Goal: Entertainment & Leisure: Consume media (video, audio)

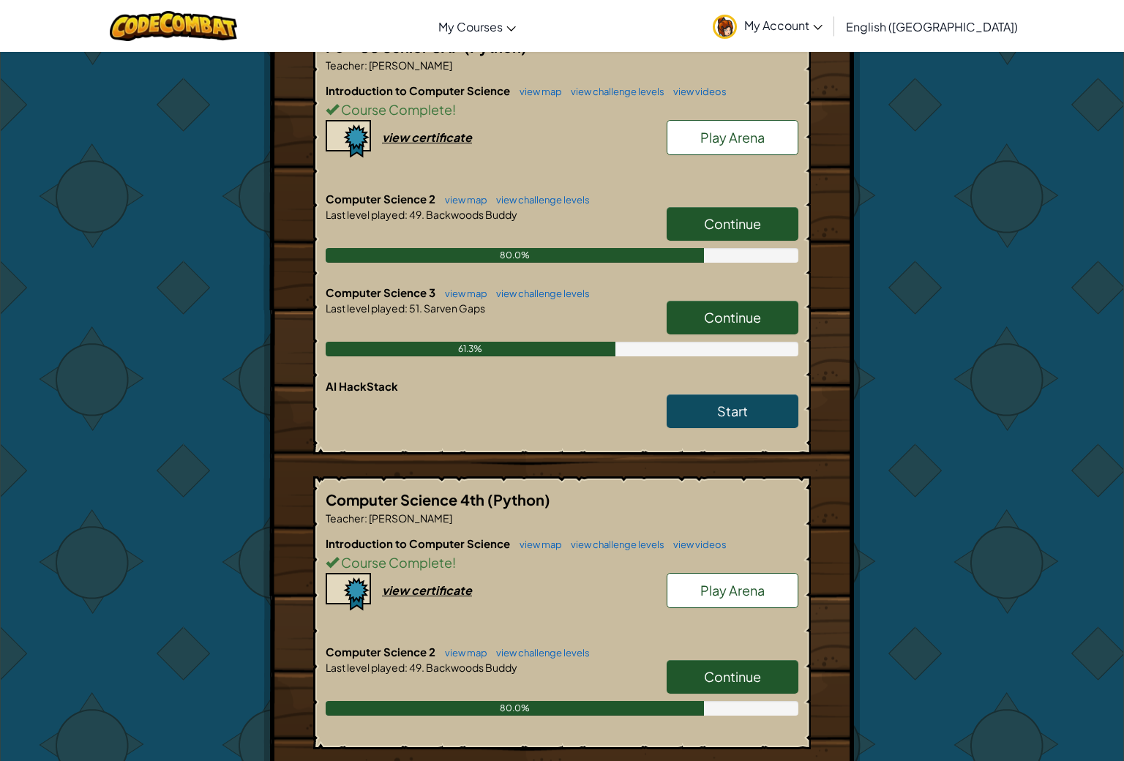
scroll to position [310, 0]
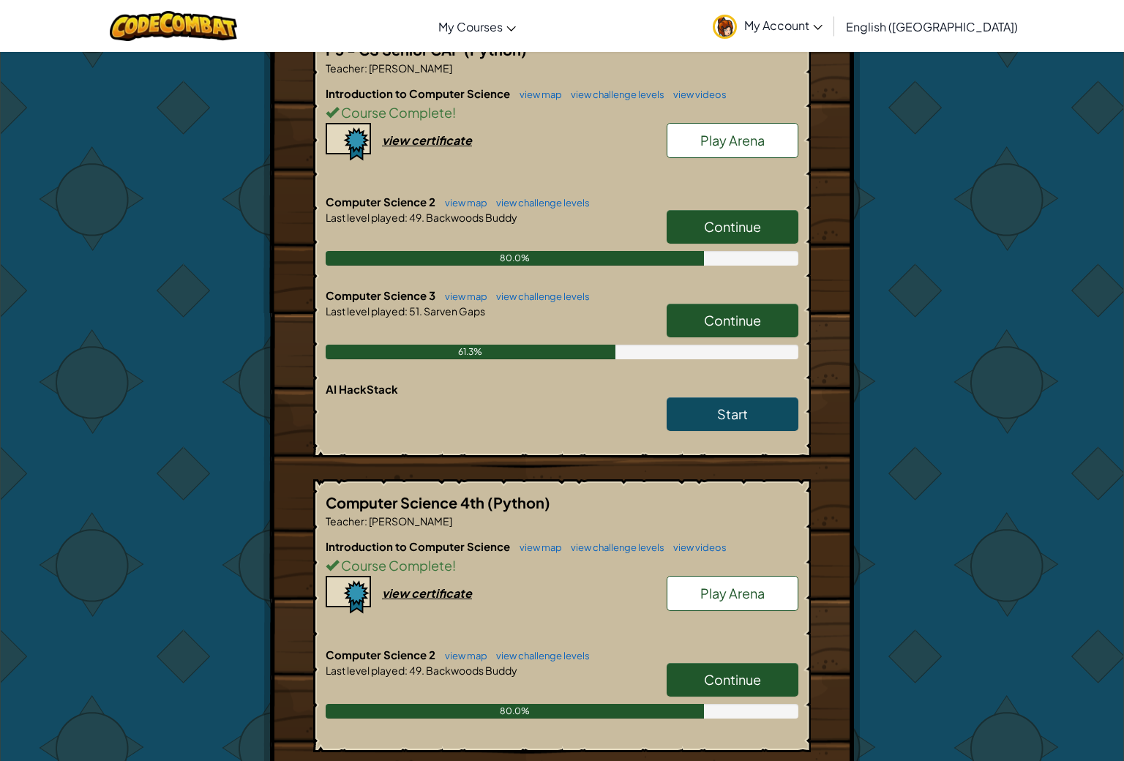
click at [716, 407] on link "Start" at bounding box center [733, 414] width 132 height 34
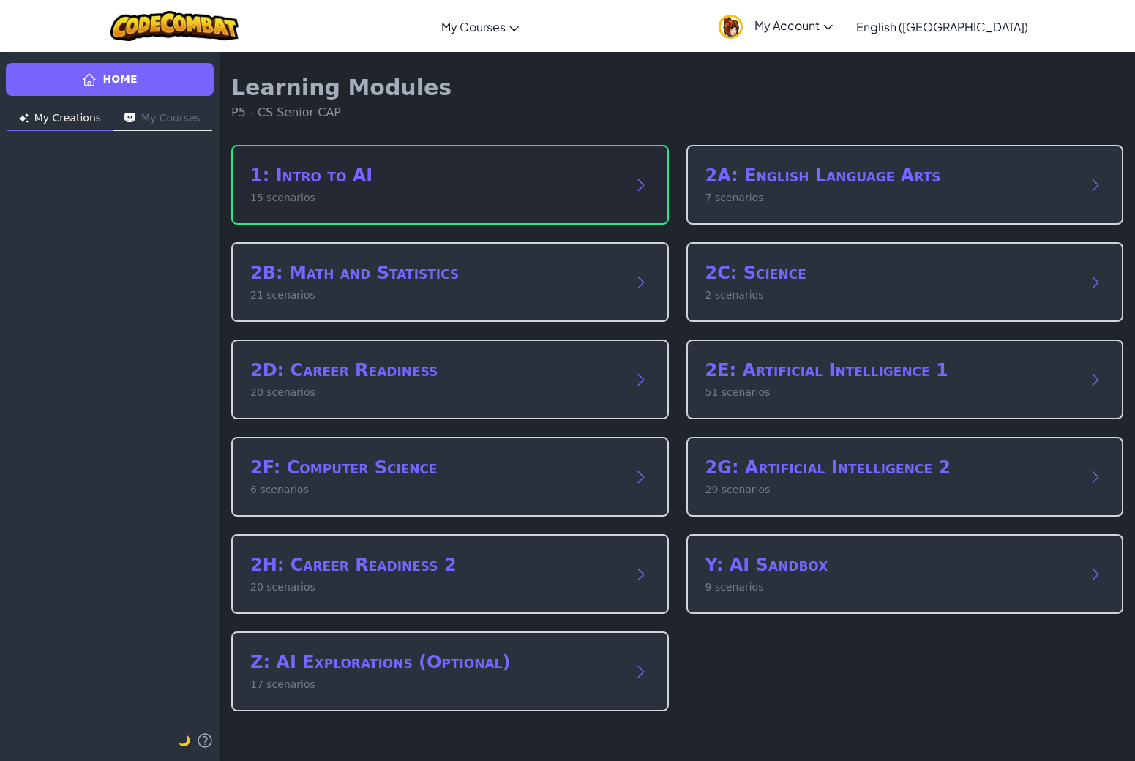
click at [547, 188] on div "1: Intro to AI 15 scenarios" at bounding box center [435, 185] width 370 height 42
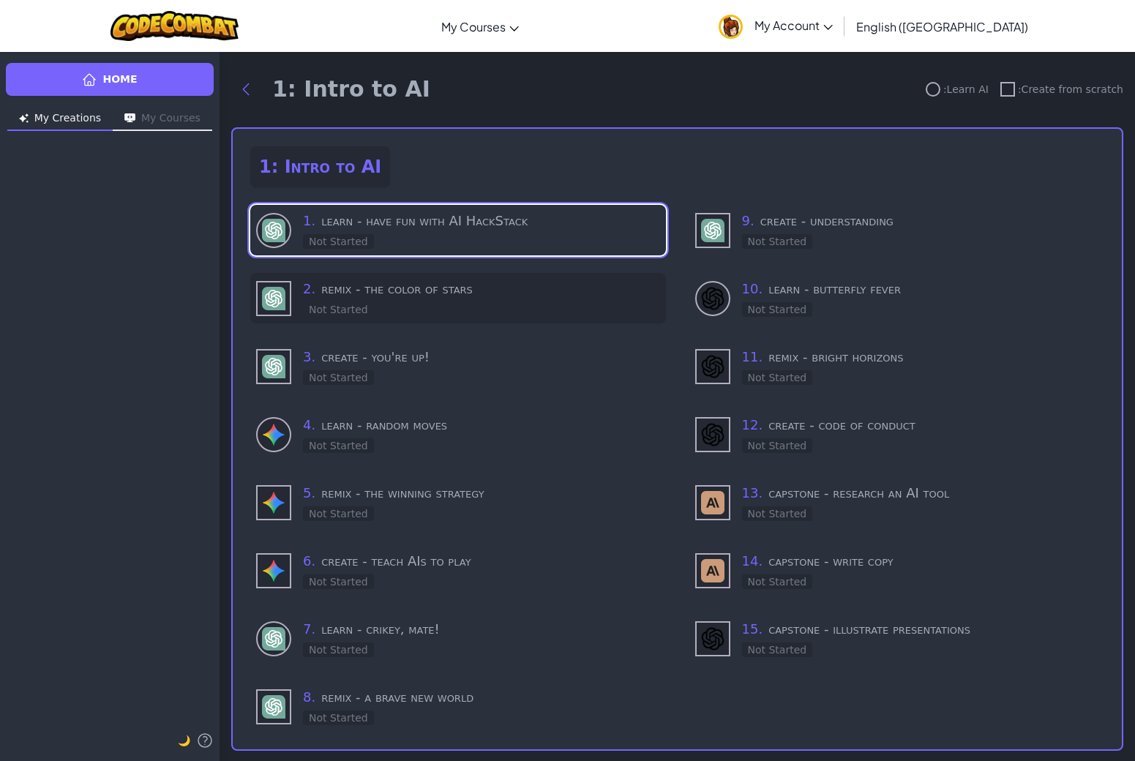
click at [400, 287] on h3 "2 . remix - the color of stars" at bounding box center [481, 289] width 357 height 20
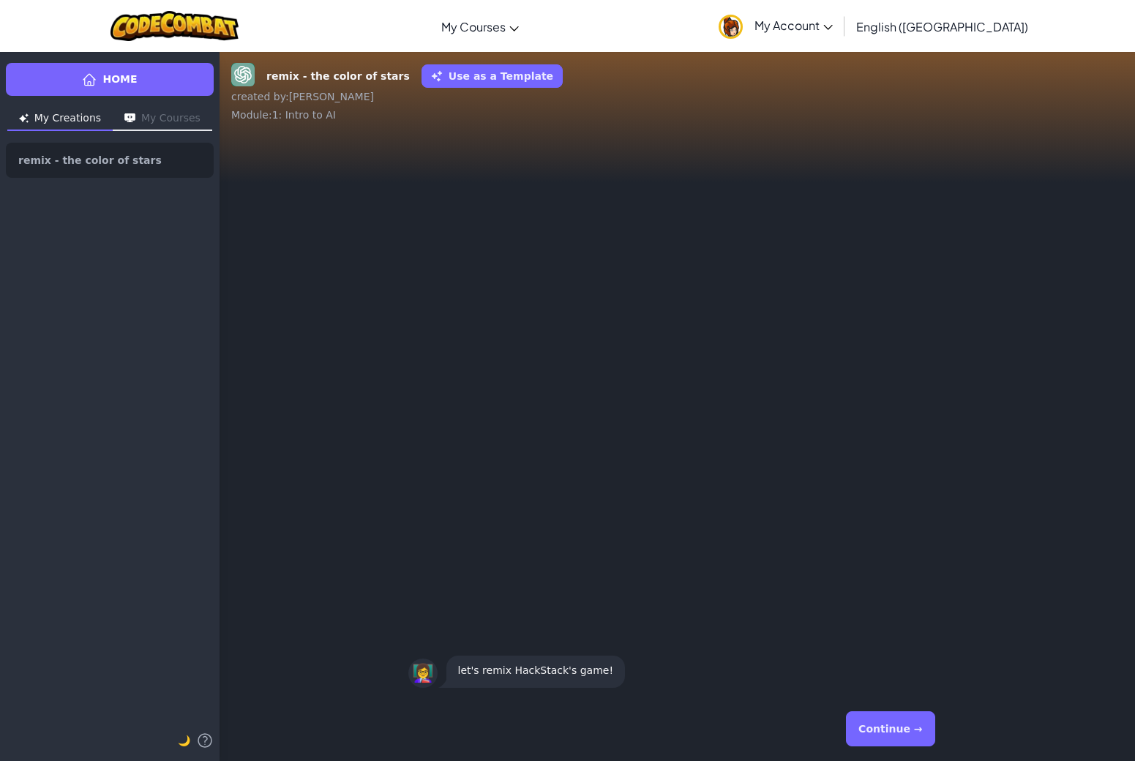
click at [176, 80] on link "Home" at bounding box center [110, 79] width 208 height 33
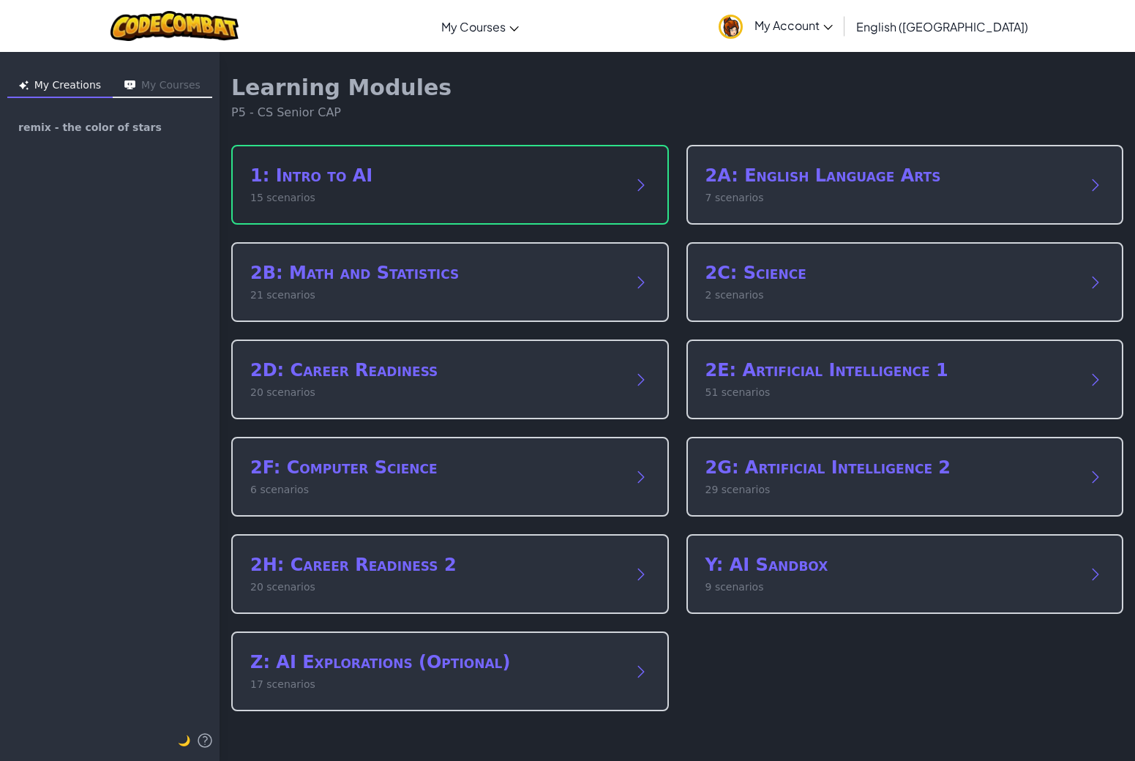
click at [642, 183] on icon at bounding box center [641, 184] width 6 height 11
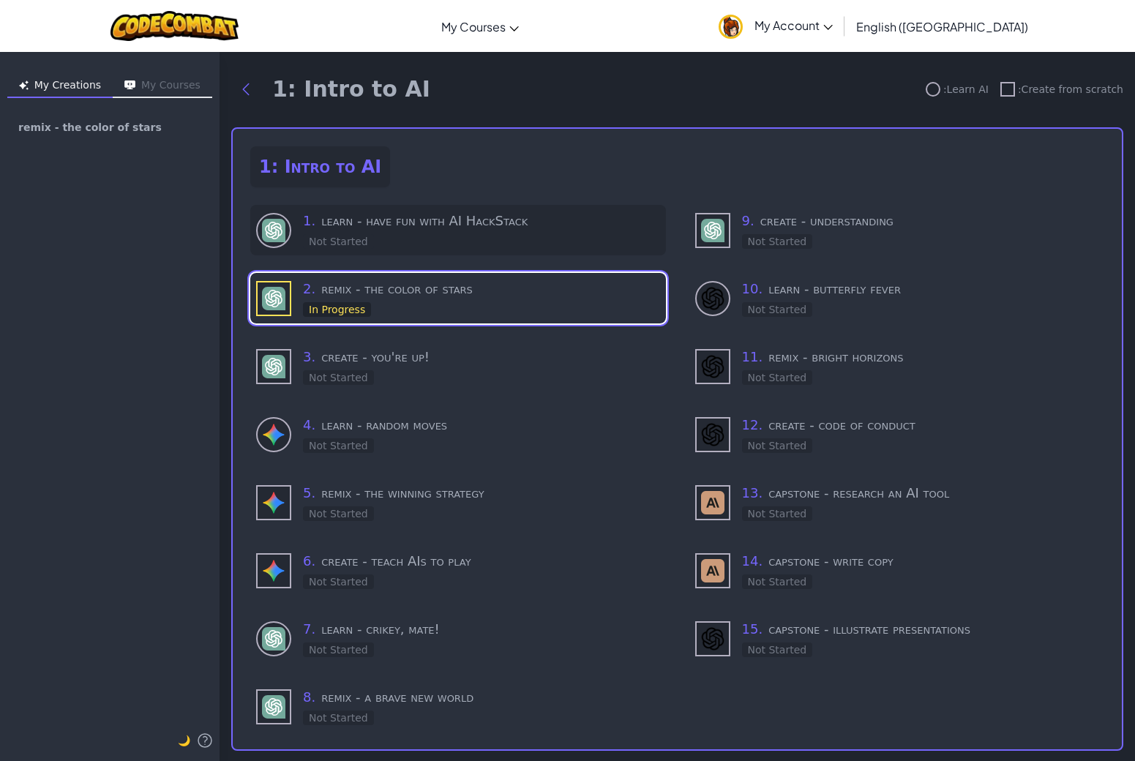
click at [407, 220] on h3 "1 . learn - have fun with AI HackStack" at bounding box center [481, 221] width 357 height 20
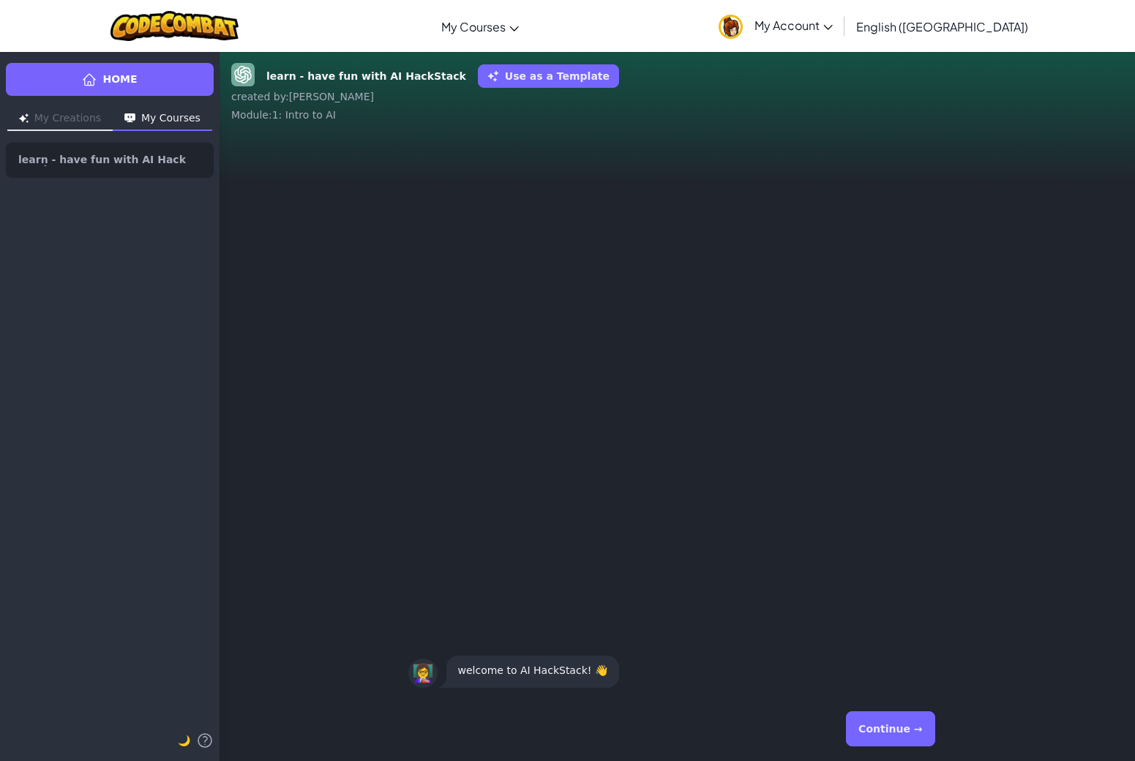
click at [868, 725] on button "Continue →" at bounding box center [890, 728] width 89 height 35
click at [902, 722] on button "Continue →" at bounding box center [890, 728] width 89 height 35
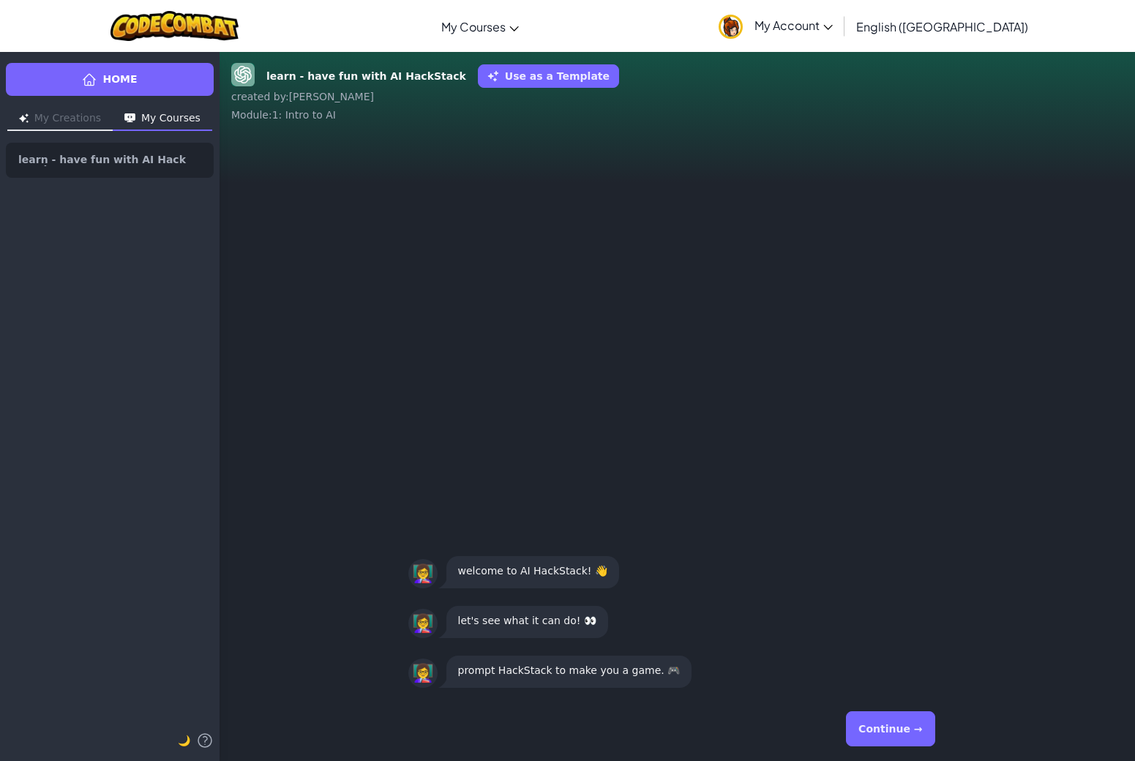
click at [498, 75] on button "Use as a Template" at bounding box center [548, 75] width 141 height 23
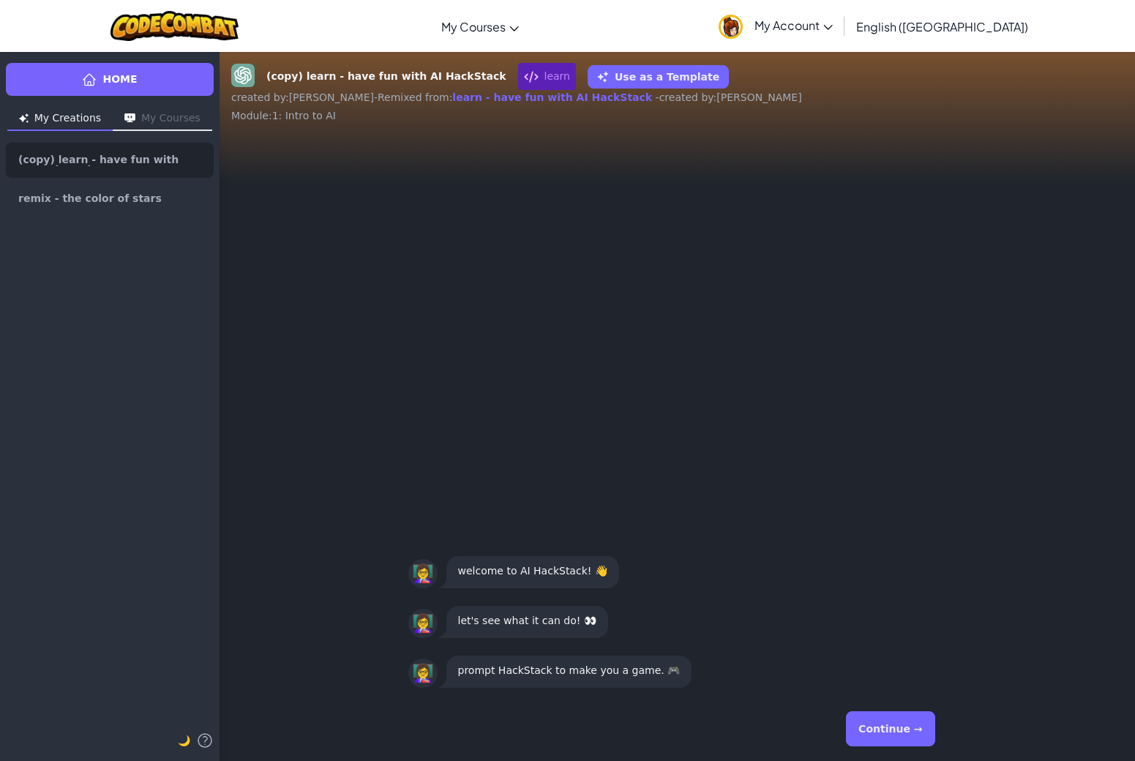
click at [179, 119] on button "My Courses" at bounding box center [163, 119] width 100 height 23
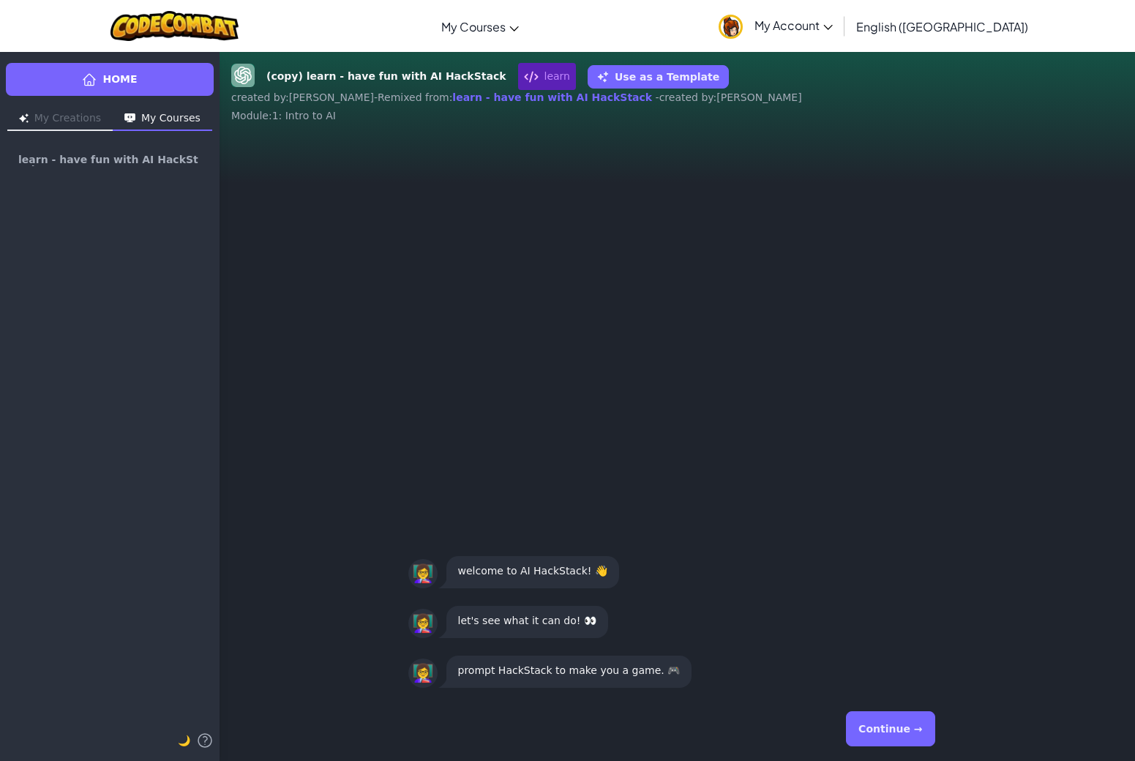
click at [56, 115] on button "My Creations" at bounding box center [59, 119] width 105 height 23
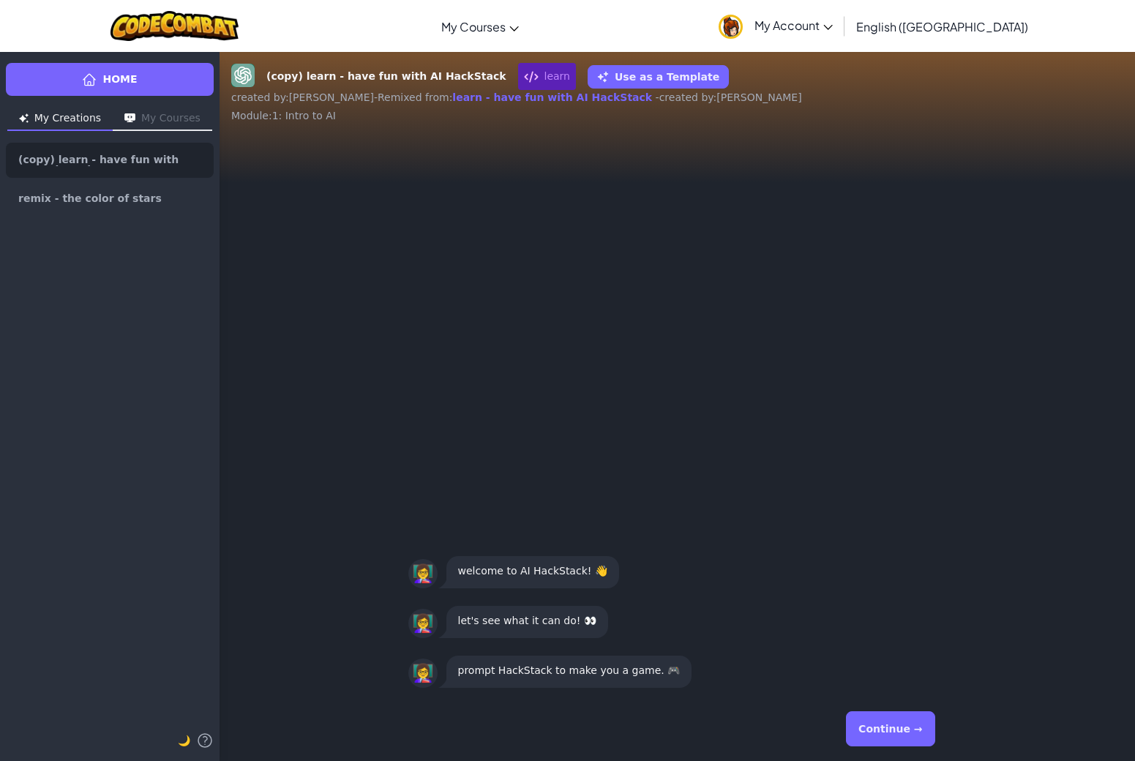
click at [99, 83] on link "Home" at bounding box center [110, 79] width 208 height 33
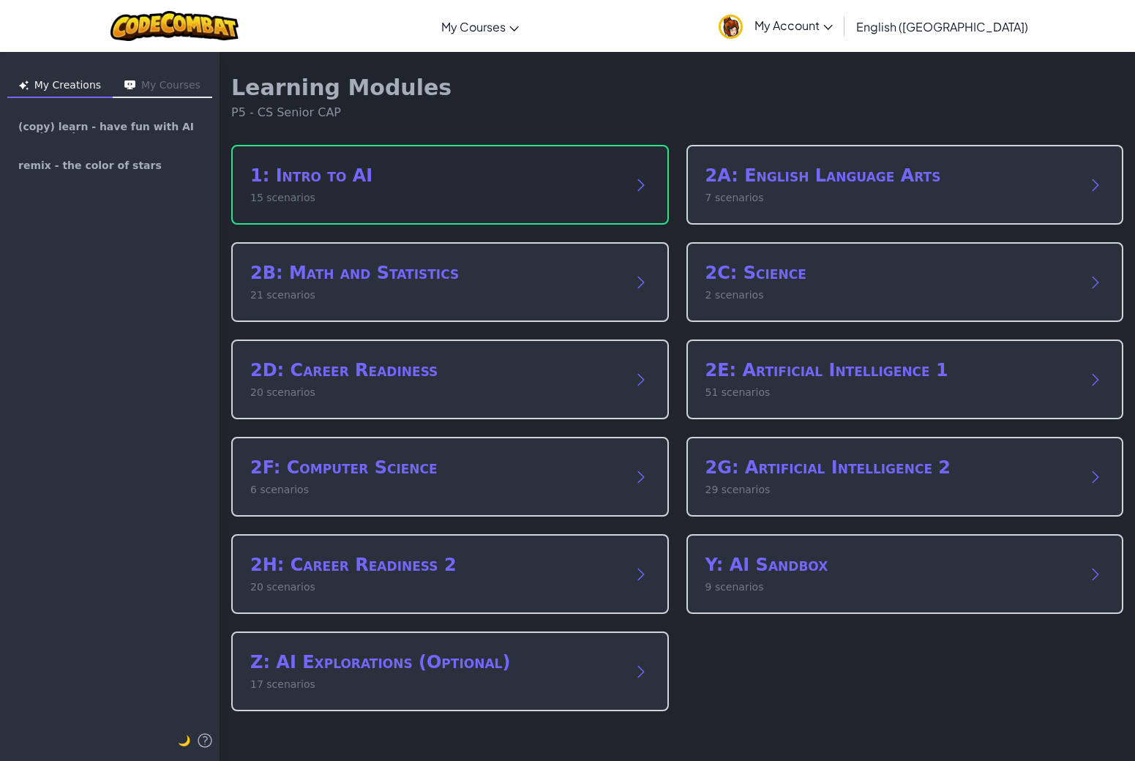
click at [626, 190] on div "1: Intro to AI 15 scenarios" at bounding box center [450, 185] width 438 height 80
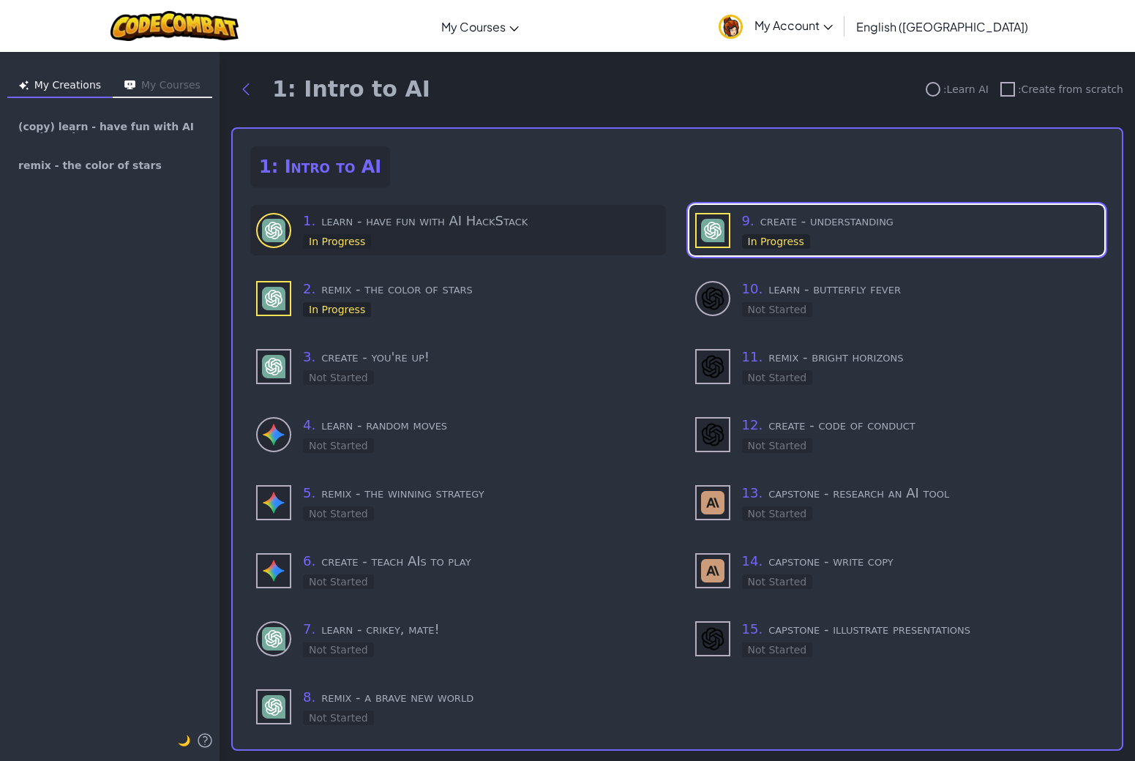
click at [495, 225] on h3 "1 . learn - have fun with AI HackStack" at bounding box center [481, 221] width 357 height 20
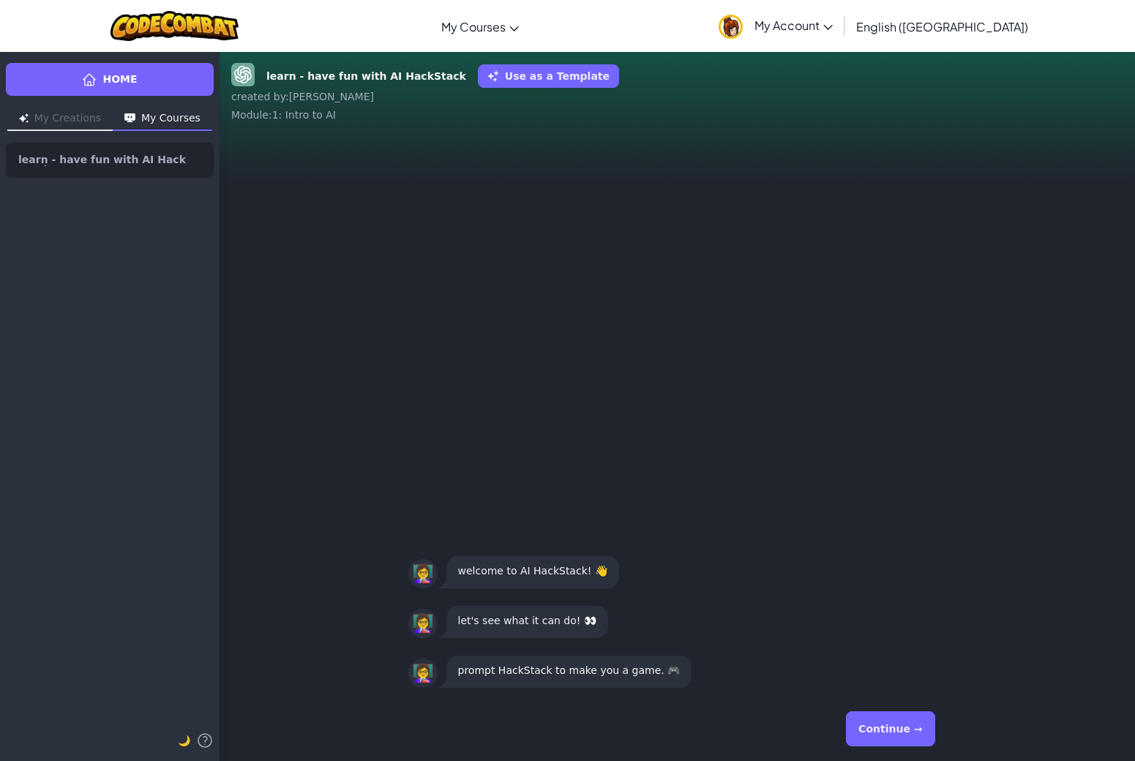
click at [658, 672] on p "prompt HackStack to make you a game. 🎮" at bounding box center [569, 671] width 222 height 18
click at [902, 725] on button "Continue →" at bounding box center [890, 728] width 89 height 35
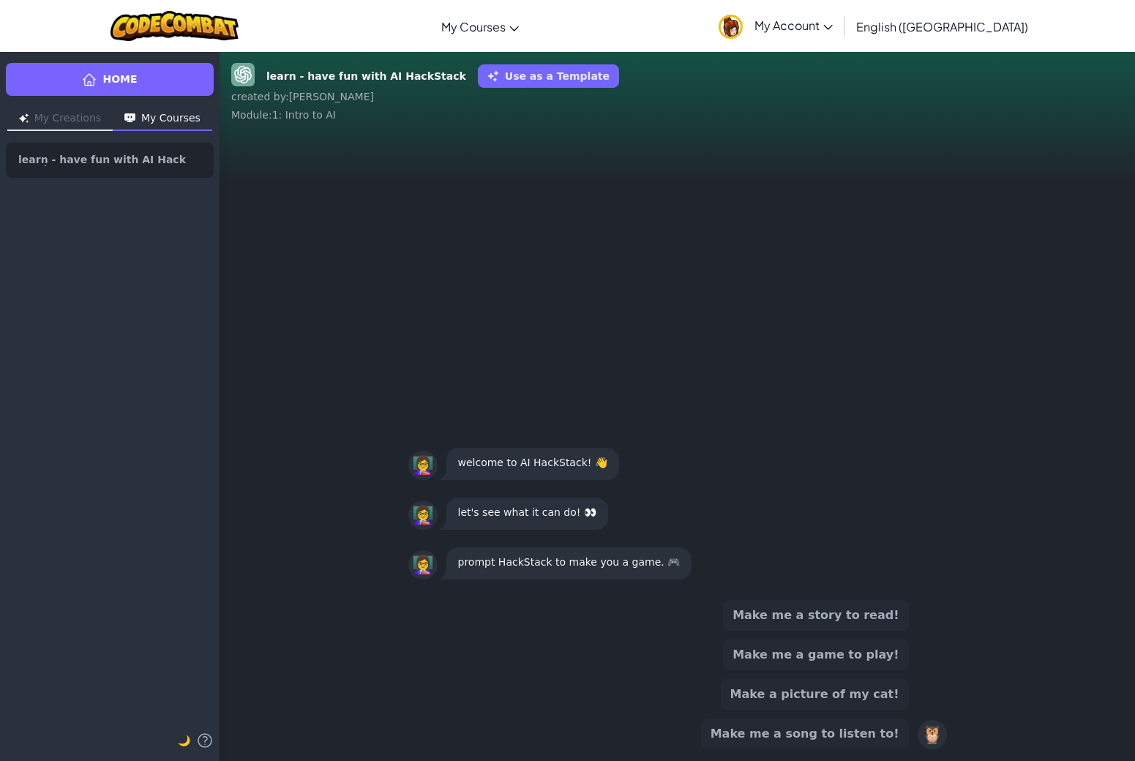
click at [862, 696] on button "Make a picture of my cat!" at bounding box center [815, 694] width 188 height 31
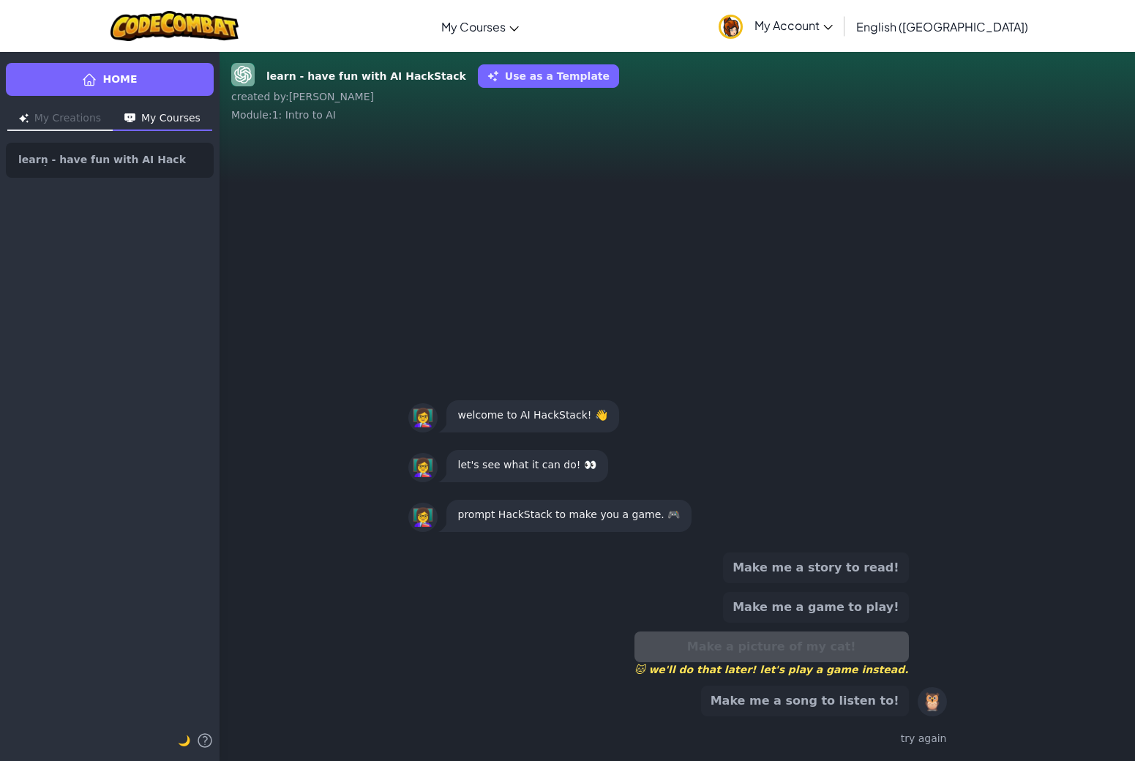
click at [847, 613] on button "Make me a game to play!" at bounding box center [815, 607] width 185 height 31
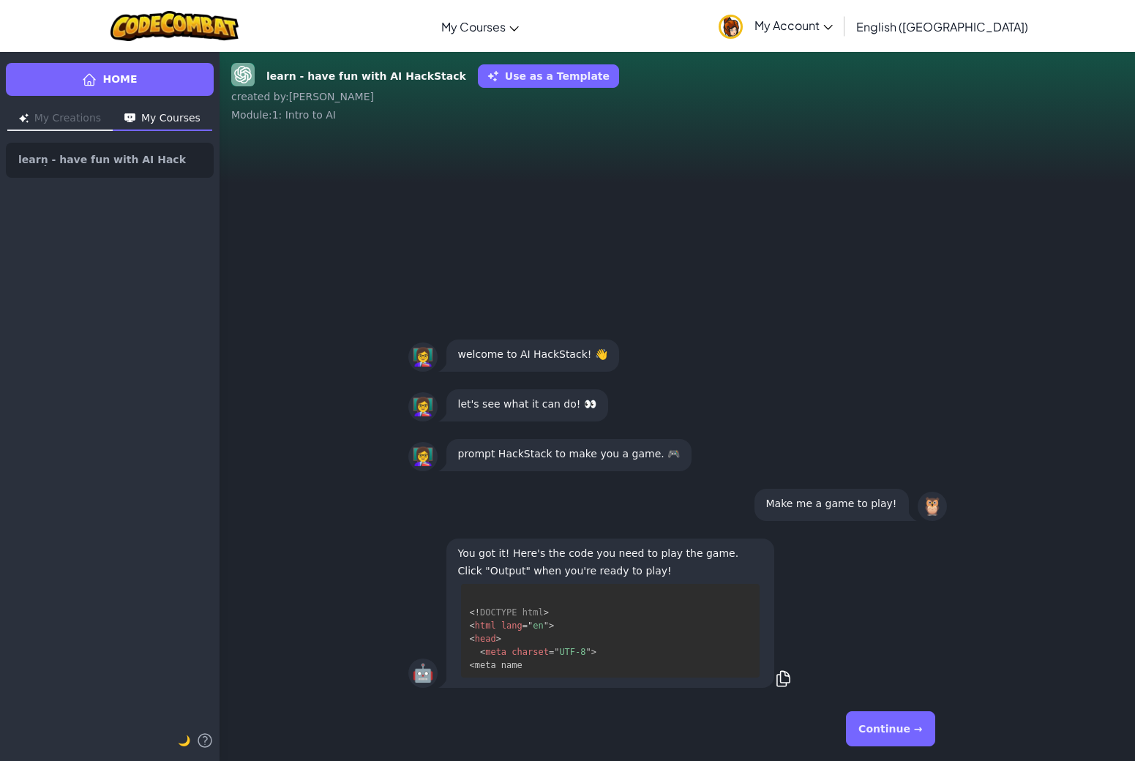
scroll to position [14, 0]
click at [897, 725] on button "Continue →" at bounding box center [890, 728] width 89 height 35
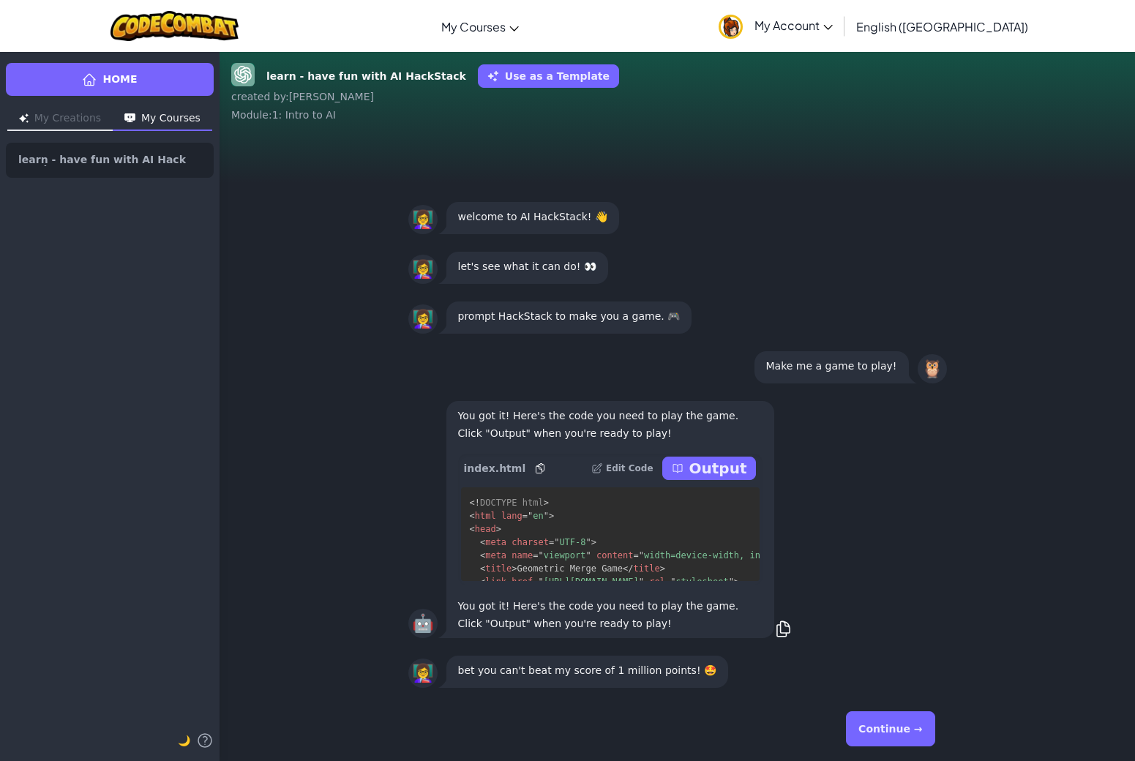
click at [697, 465] on button "Output" at bounding box center [709, 468] width 94 height 23
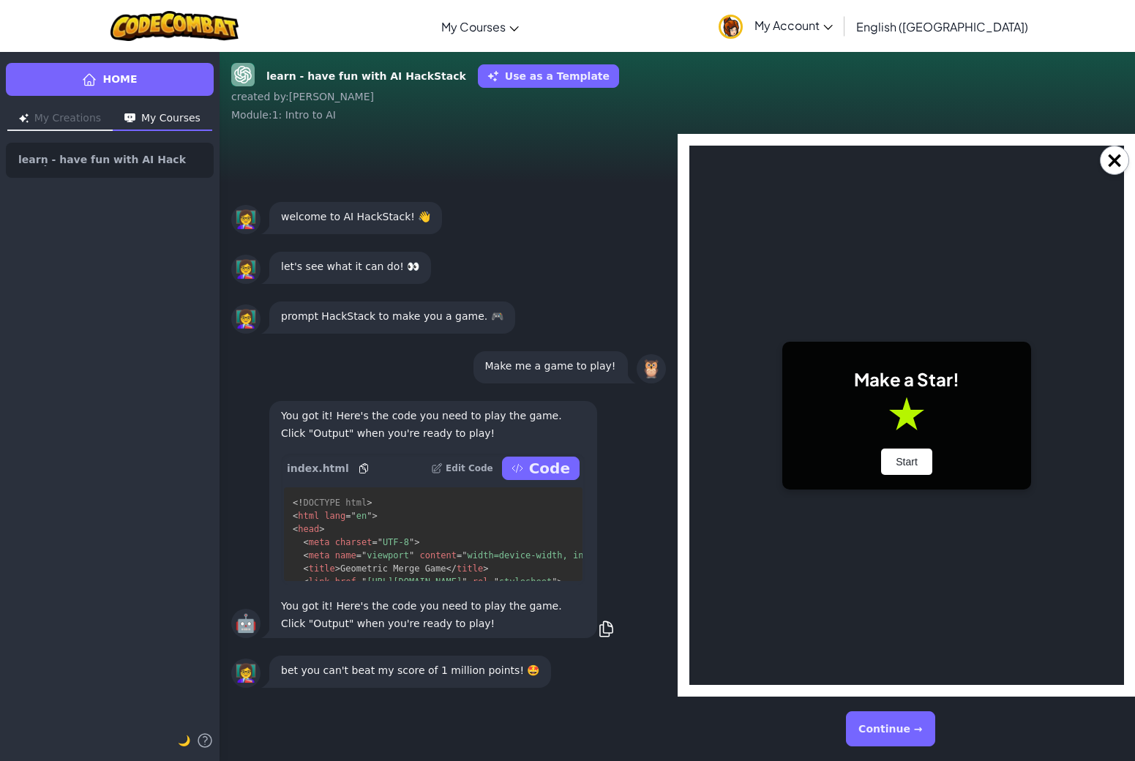
scroll to position [0, 0]
click at [891, 452] on button "Start" at bounding box center [905, 462] width 51 height 26
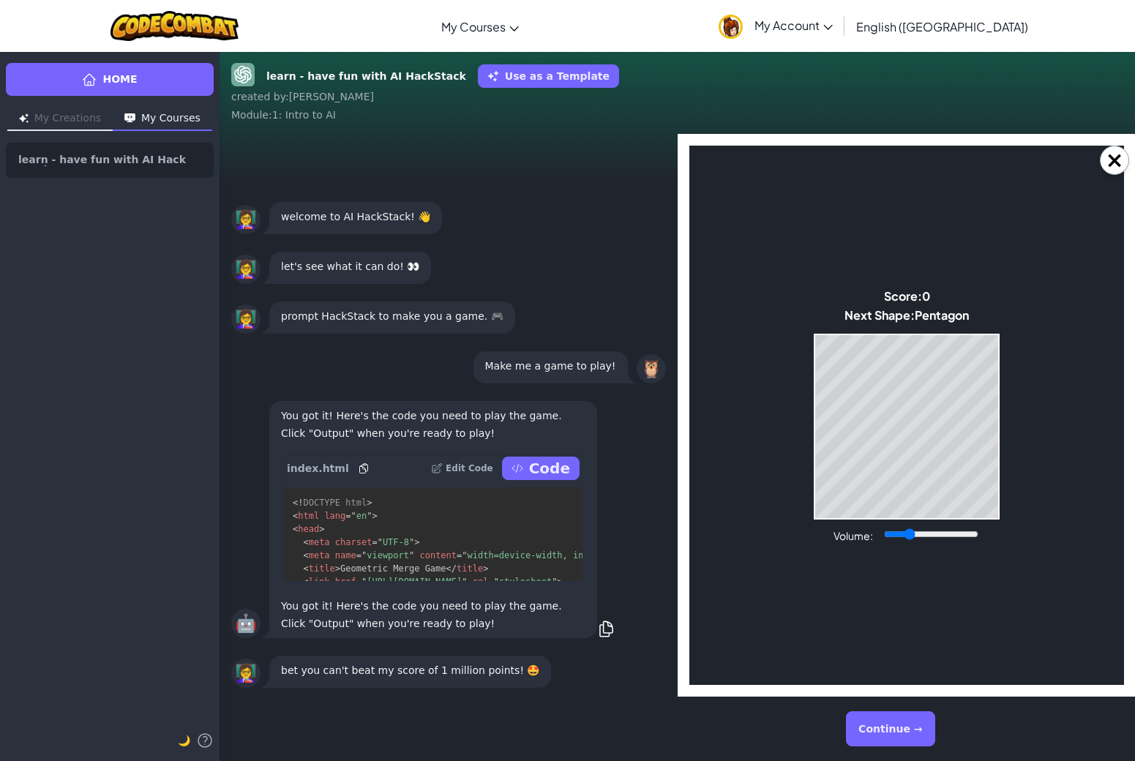
drag, startPoint x: 926, startPoint y: 534, endPoint x: 909, endPoint y: 539, distance: 17.6
type input "0.24"
click at [909, 539] on input "Volume:" at bounding box center [930, 534] width 94 height 12
click at [909, 533] on input "Volume:" at bounding box center [930, 534] width 94 height 12
click at [910, 533] on input "Volume:" at bounding box center [930, 534] width 94 height 12
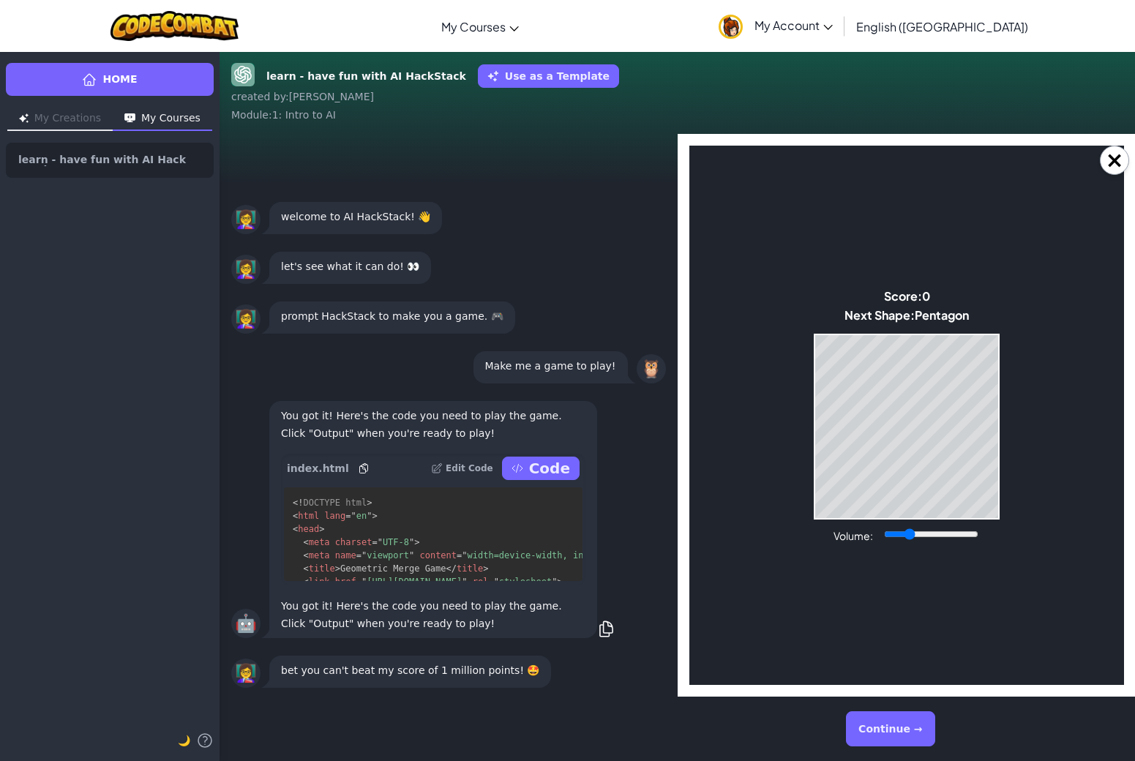
click at [751, 475] on body "Make a Star! Start Score: 0 Next Shape: [GEOGRAPHIC_DATA] Game Over Your stack …" at bounding box center [906, 415] width 435 height 539
click at [1028, 285] on body "Make a Star! Start Score: 0 Next Shape: [GEOGRAPHIC_DATA] Game Over Your stack …" at bounding box center [906, 415] width 435 height 539
click at [908, 322] on div "Score: 0 Next Shape: Pentagon" at bounding box center [906, 307] width 124 height 38
click at [898, 733] on button "Continue →" at bounding box center [890, 728] width 89 height 35
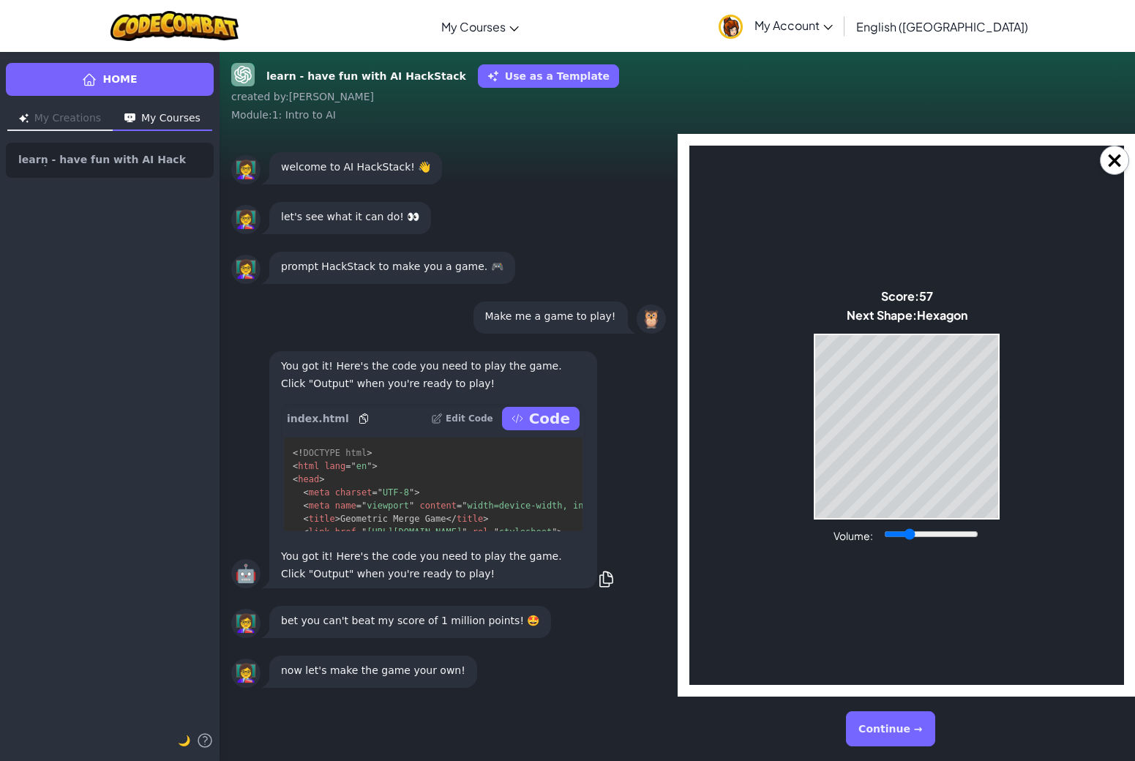
drag, startPoint x: 533, startPoint y: 363, endPoint x: 506, endPoint y: 359, distance: 26.7
click at [689, 359] on html "Make a Star! Start Score: 57 Next Shape: Hexagon Game Over Your stack reached t…" at bounding box center [906, 415] width 435 height 539
click at [807, 404] on body "Make a Star! Start Score: 94 Next Shape: Circle Game Over Your stack reached th…" at bounding box center [906, 415] width 435 height 539
click at [978, 309] on body "Make a Star! Start Score: 511 Next Shape: Circle Game Over Your stack reached t…" at bounding box center [906, 415] width 435 height 539
click at [975, 313] on body "Make a Star! Start Score: 511 Next Shape: Circle Game Over Your stack reached t…" at bounding box center [906, 415] width 435 height 539
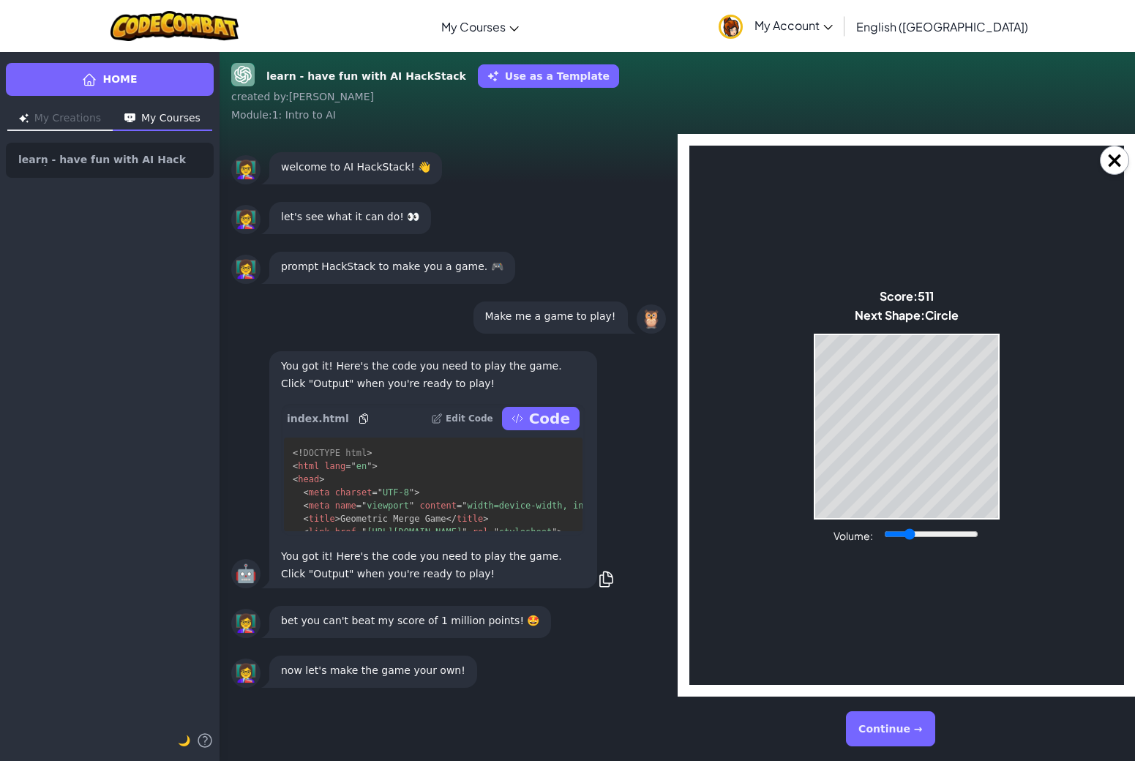
click at [958, 328] on body "Make a Star! Start Score: 511 Next Shape: Circle Game Over Your stack reached t…" at bounding box center [906, 415] width 435 height 539
click at [953, 322] on div "Score: 677 Next Shape: Circle" at bounding box center [906, 307] width 104 height 38
click at [968, 323] on body "Make a Star! Start Score: 1000749 Next Shape: Triangle Game Over Your stack rea…" at bounding box center [906, 415] width 435 height 539
click at [964, 330] on body "Make a Star! Start Score: 1000749 Next Shape: Triangle Game Over Your stack rea…" at bounding box center [906, 415] width 435 height 539
click at [991, 320] on body "Make a Star! Start Score: 1000755 Next Shape: Square Game Over Your stack reach…" at bounding box center [906, 415] width 435 height 539
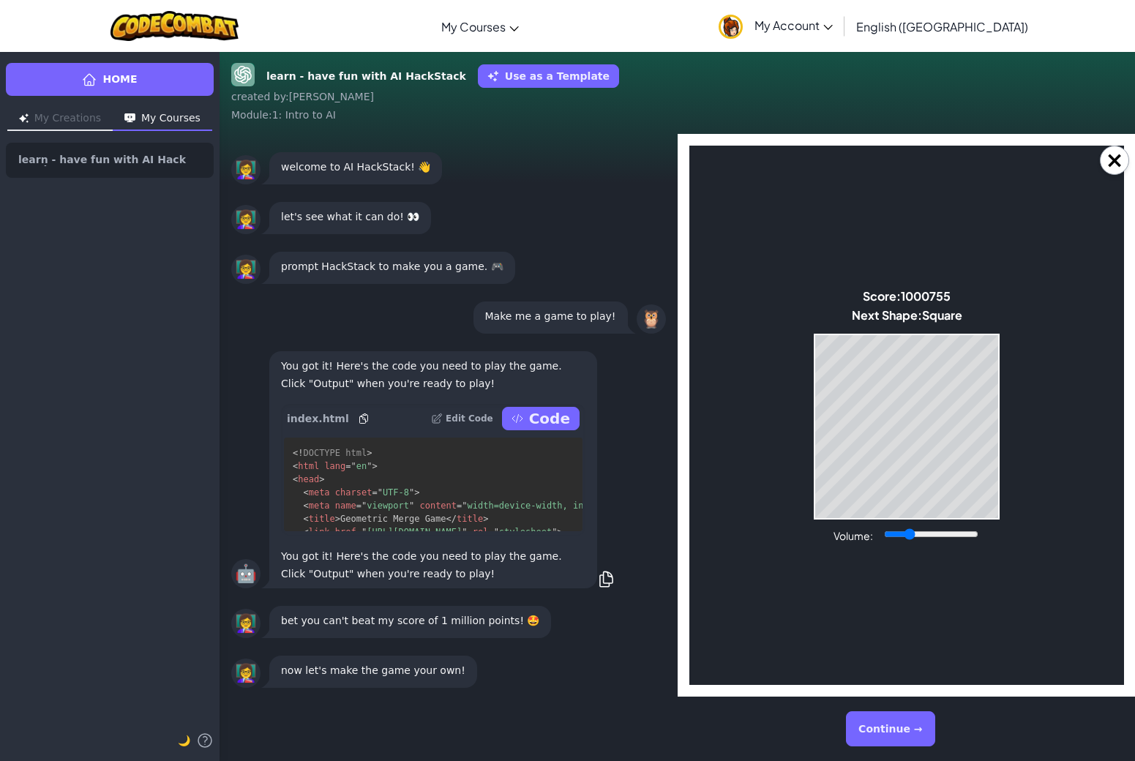
click at [988, 325] on body "Make a Star! Start Score: 1000755 Next Shape: Square Game Over Your stack reach…" at bounding box center [906, 415] width 435 height 539
click at [955, 315] on span "Circle" at bounding box center [941, 314] width 34 height 15
click at [948, 334] on div "Game Over Your stack reached the top! Restart" at bounding box center [906, 427] width 186 height 186
click at [951, 315] on span "Triangle" at bounding box center [941, 314] width 44 height 15
click at [946, 319] on span "Triangle" at bounding box center [941, 314] width 44 height 15
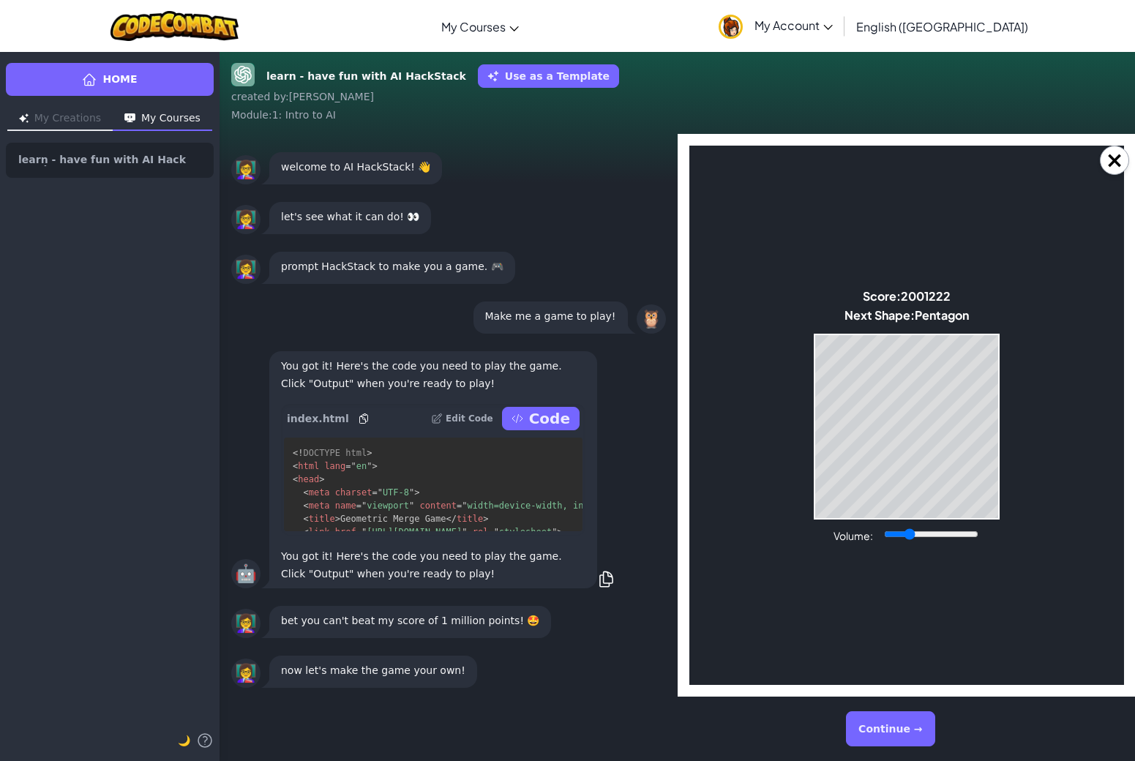
click at [986, 329] on body "Make a Star! Start Score: 2001222 Next Shape: [GEOGRAPHIC_DATA] Game Over Your …" at bounding box center [906, 415] width 435 height 539
click at [852, 522] on body "Make a Star! Start Score: 4001616 Next Shape: Triangle Game Over Your stack rea…" at bounding box center [906, 415] width 435 height 539
click at [1109, 160] on button "×" at bounding box center [1114, 160] width 29 height 29
